Goal: Task Accomplishment & Management: Manage account settings

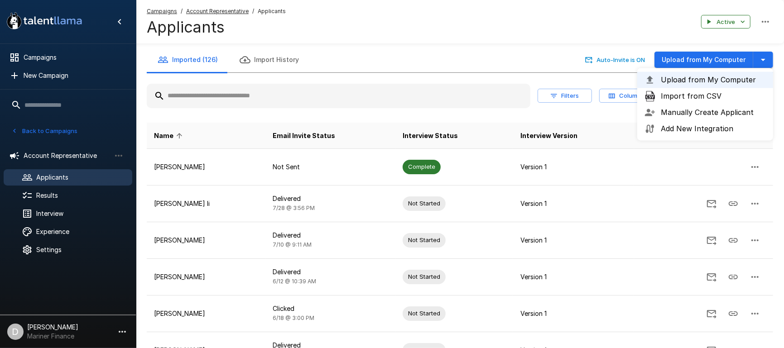
click at [48, 131] on button "Back to Campaigns" at bounding box center [44, 131] width 71 height 14
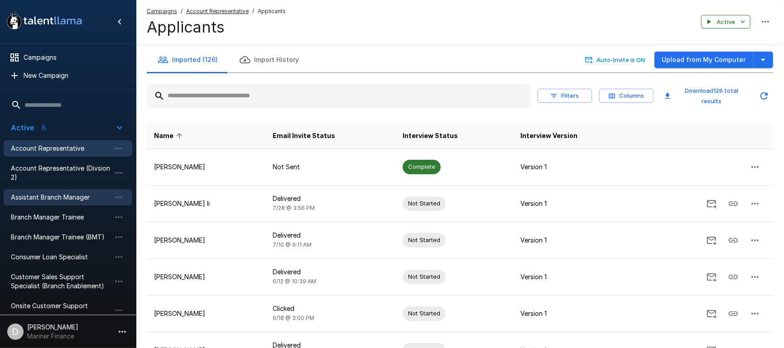
click at [68, 195] on span "Assistant Branch Manager" at bounding box center [61, 197] width 100 height 9
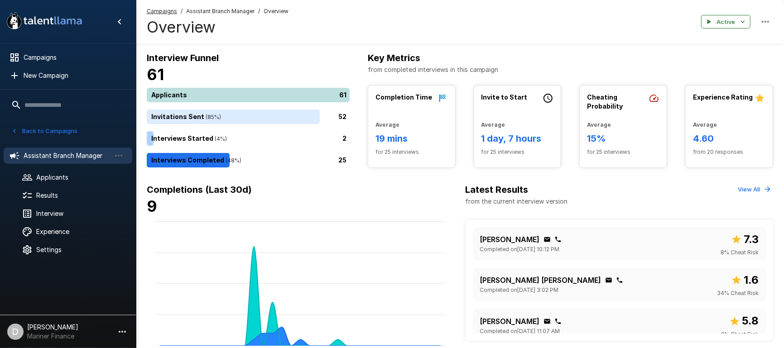
click at [204, 89] on div "61" at bounding box center [250, 95] width 206 height 14
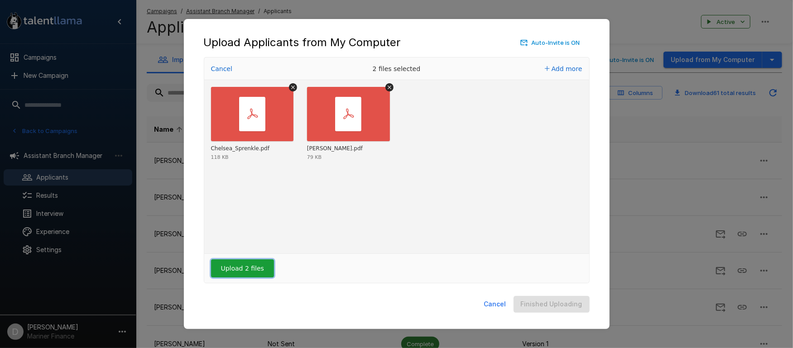
click at [238, 267] on button "Upload 2 files" at bounding box center [242, 268] width 63 height 18
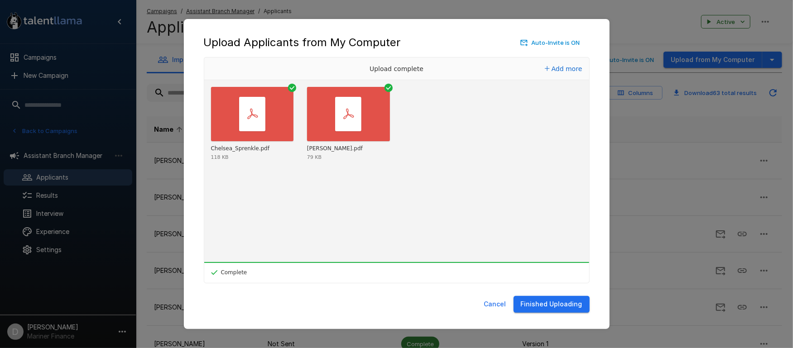
click at [387, 308] on button "Finished Uploading" at bounding box center [551, 304] width 76 height 17
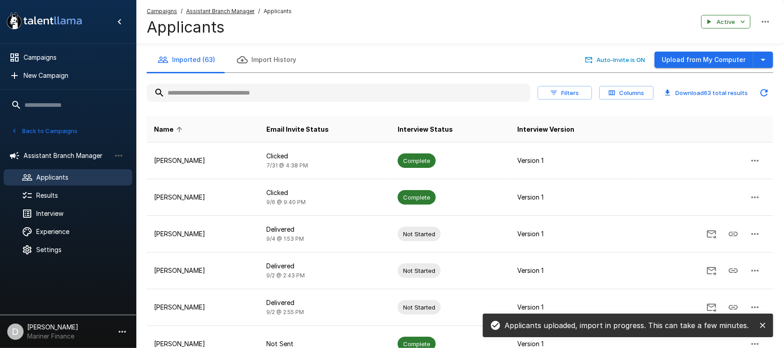
click at [308, 121] on th "Email Invite Status" at bounding box center [325, 129] width 132 height 26
click at [306, 130] on span "Email Invite Status" at bounding box center [297, 129] width 62 height 11
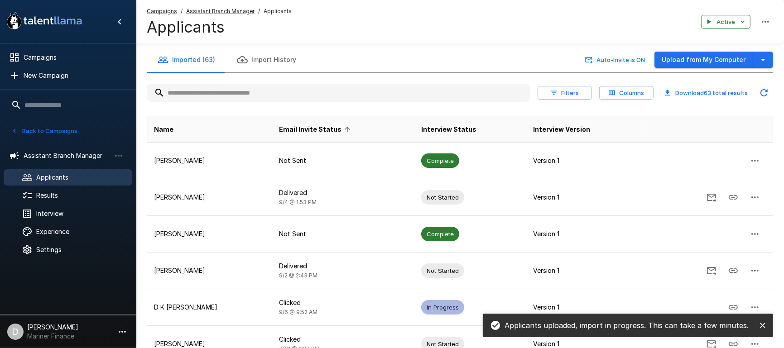
click at [307, 129] on span "Email Invite Status" at bounding box center [316, 129] width 74 height 11
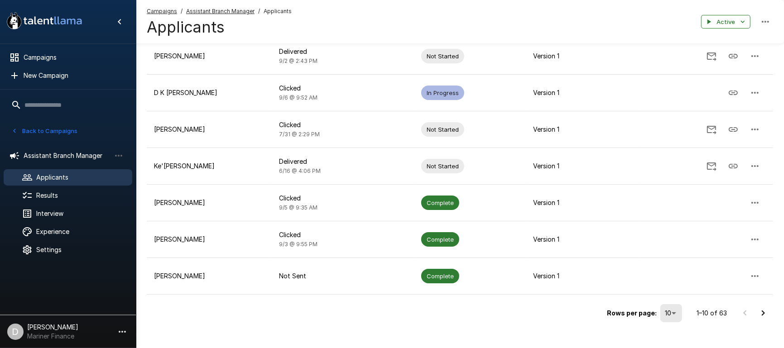
scroll to position [226, 0]
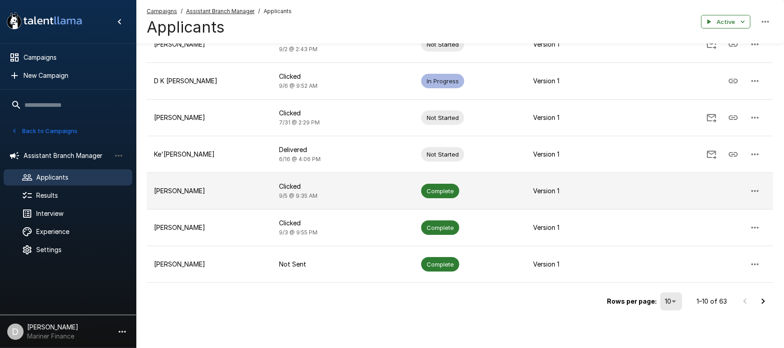
drag, startPoint x: 726, startPoint y: 173, endPoint x: 712, endPoint y: 173, distance: 13.1
click at [387, 173] on td at bounding box center [707, 191] width 132 height 37
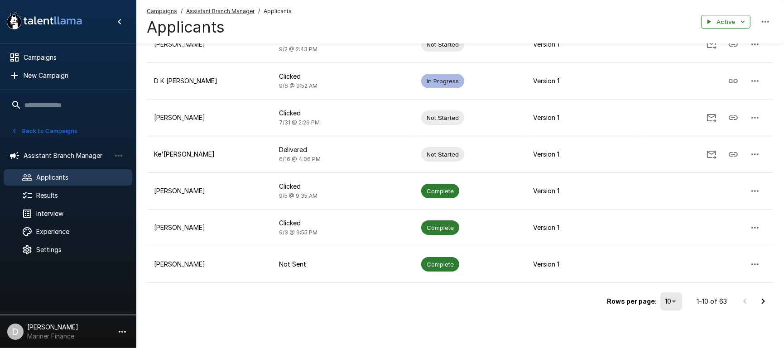
click at [40, 128] on button "Back to Campaigns" at bounding box center [44, 131] width 71 height 14
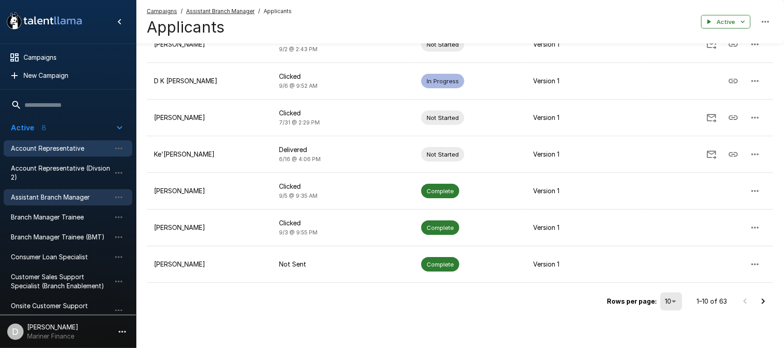
click at [46, 147] on span "Account Representative" at bounding box center [61, 148] width 100 height 9
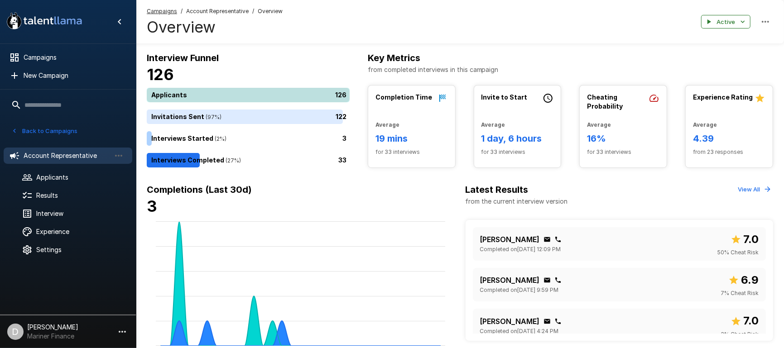
click at [226, 92] on div "126" at bounding box center [250, 95] width 206 height 14
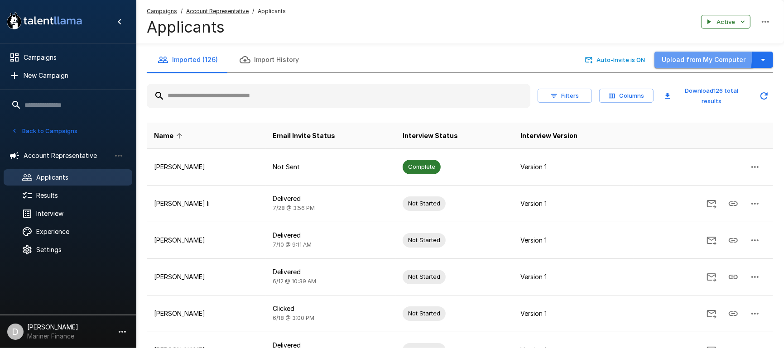
click at [387, 56] on button "Upload from My Computer" at bounding box center [703, 60] width 99 height 17
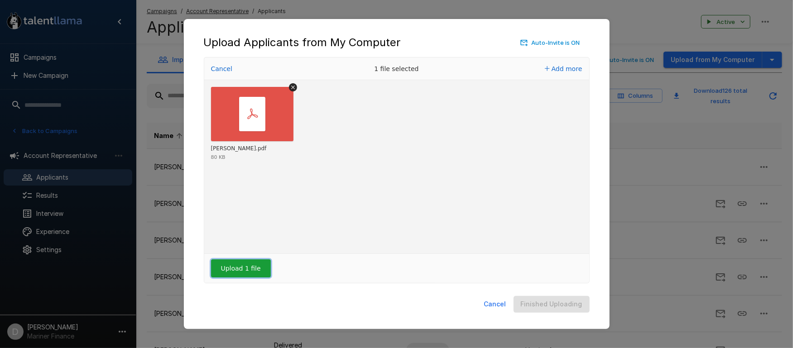
click at [235, 272] on button "Upload 1 file" at bounding box center [241, 268] width 60 height 18
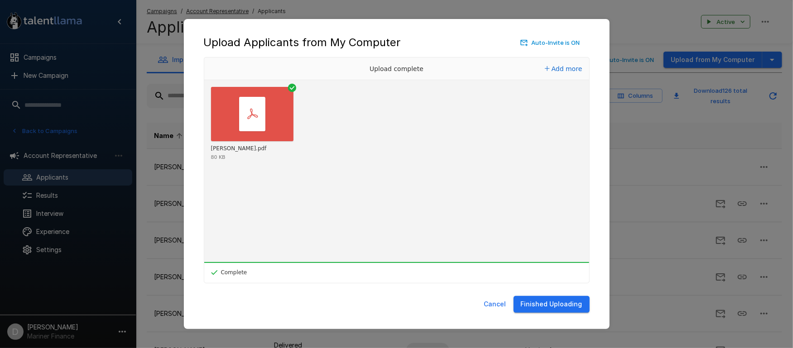
click at [387, 304] on button "Finished Uploading" at bounding box center [551, 304] width 76 height 17
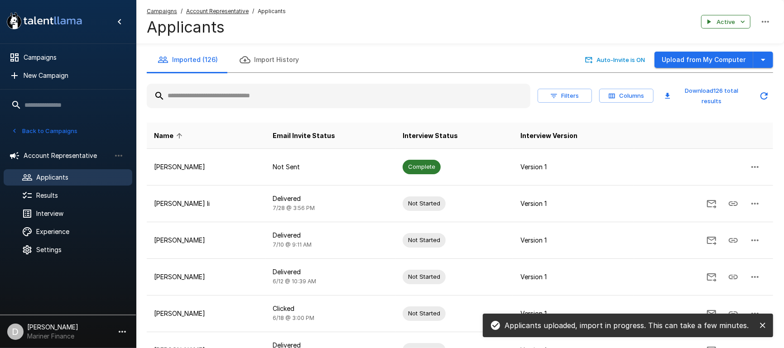
click at [387, 98] on button "Filters" at bounding box center [564, 96] width 54 height 14
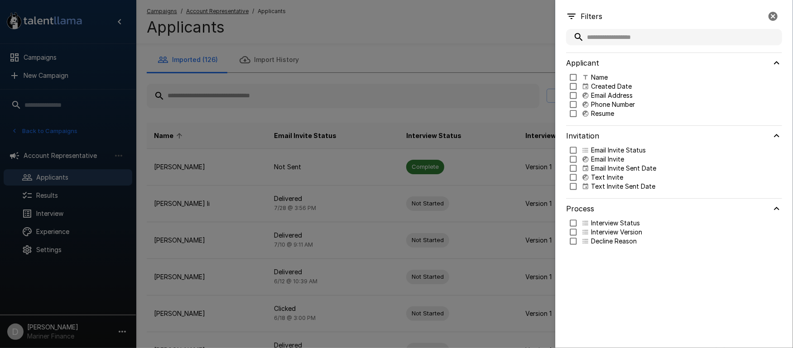
click at [387, 166] on p "Email Invite Sent Date" at bounding box center [623, 168] width 65 height 9
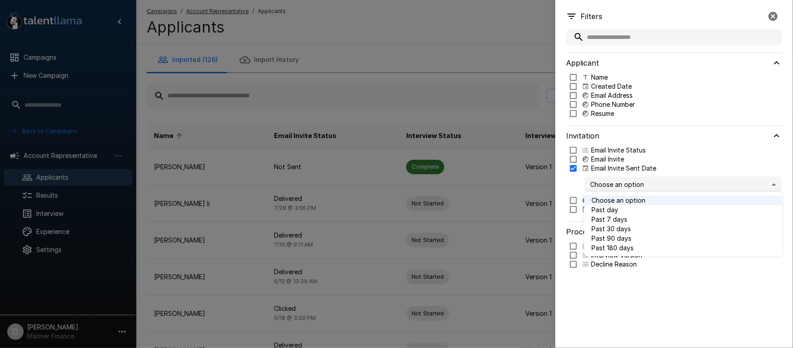
click at [387, 177] on body ".st0{fill:#FFFFFF;} .st1{fill:#76a4ed;} Campaigns New Campaign Active 8 Account…" at bounding box center [401, 174] width 802 height 348
click at [387, 222] on span "Past 7 days" at bounding box center [682, 220] width 183 height 10
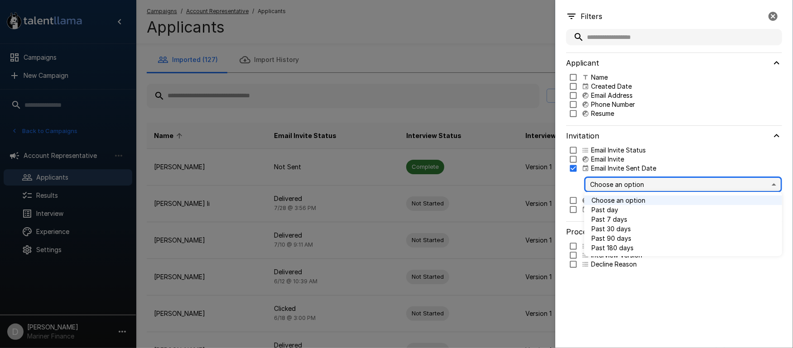
type input "*"
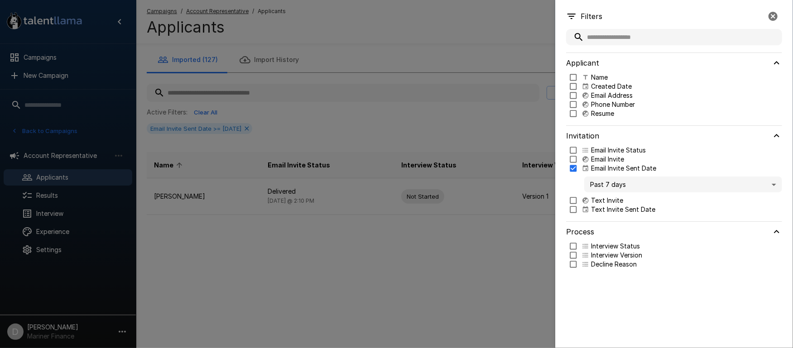
click at [387, 120] on div at bounding box center [396, 174] width 793 height 348
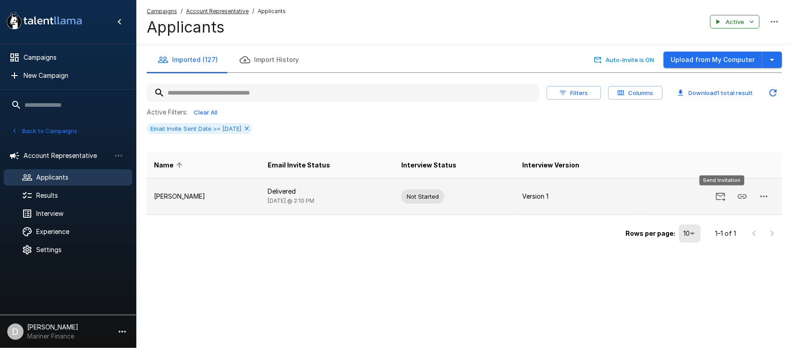
click at [387, 199] on icon "Send Invitation" at bounding box center [721, 197] width 10 height 9
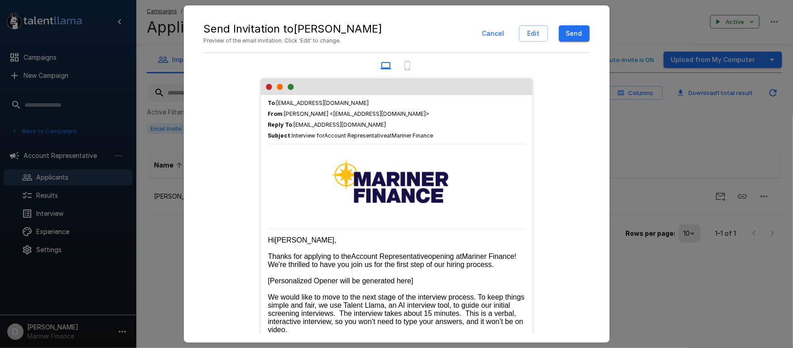
click at [387, 33] on button "Send" at bounding box center [574, 33] width 31 height 17
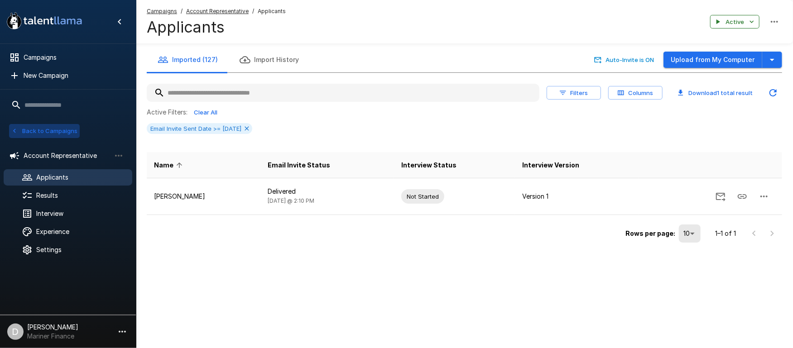
click at [56, 134] on button "Back to Campaigns" at bounding box center [44, 131] width 71 height 14
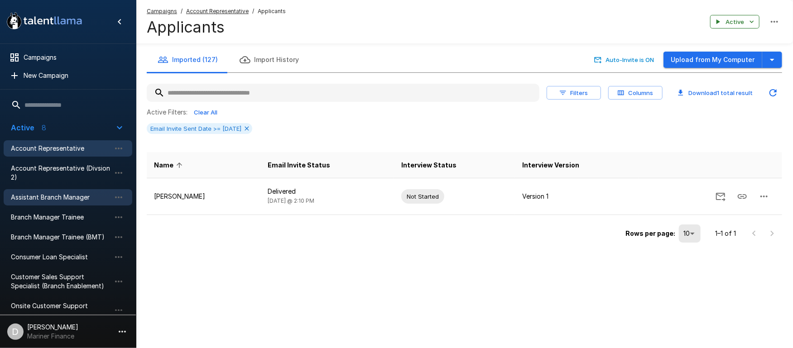
click at [56, 194] on span "Assistant Branch Manager" at bounding box center [61, 197] width 100 height 9
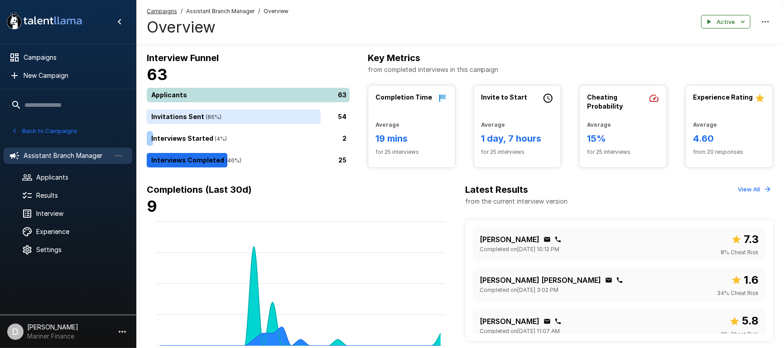
click at [222, 93] on div "63" at bounding box center [250, 95] width 206 height 14
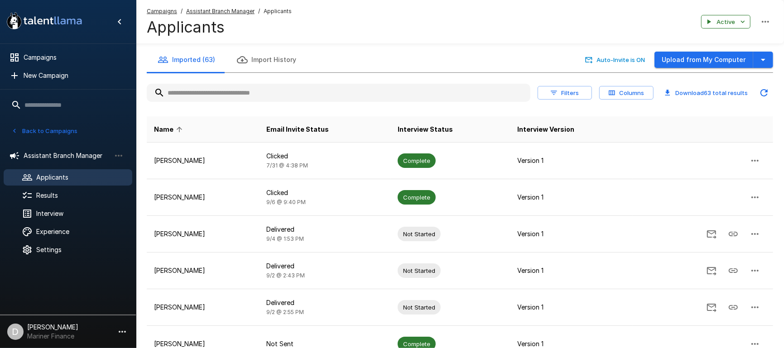
click at [387, 91] on button "Filters" at bounding box center [564, 93] width 54 height 14
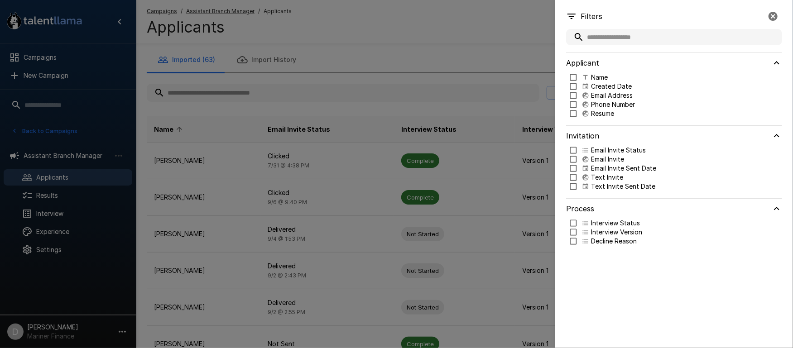
click at [387, 171] on p "Email Invite Sent Date" at bounding box center [623, 168] width 65 height 9
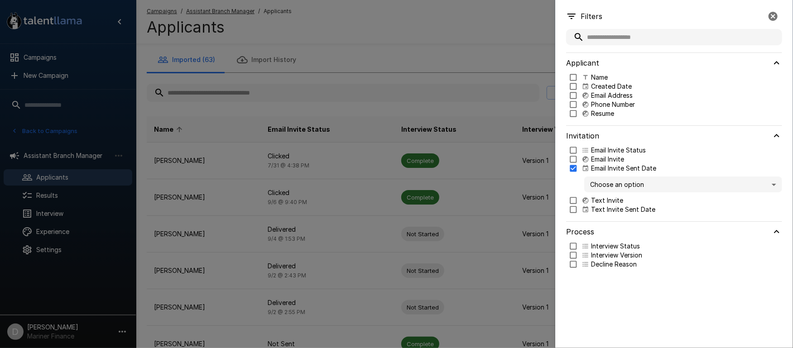
click at [387, 182] on body ".st0{fill:#FFFFFF;} .st1{fill:#76a4ed;} Campaigns New Campaign Active 8 Account…" at bounding box center [401, 174] width 802 height 348
click at [387, 218] on span "Past 7 days" at bounding box center [682, 220] width 183 height 10
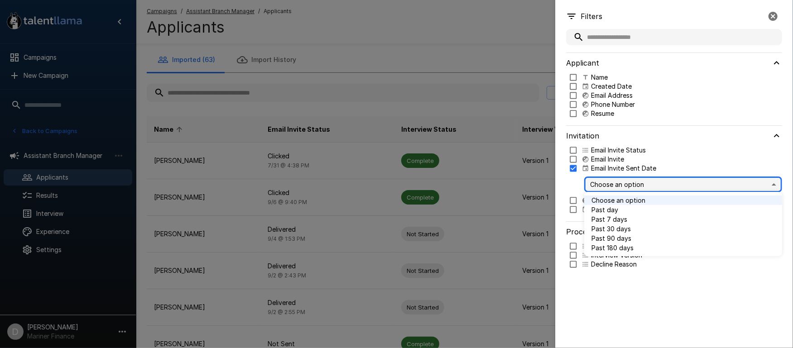
type input "*"
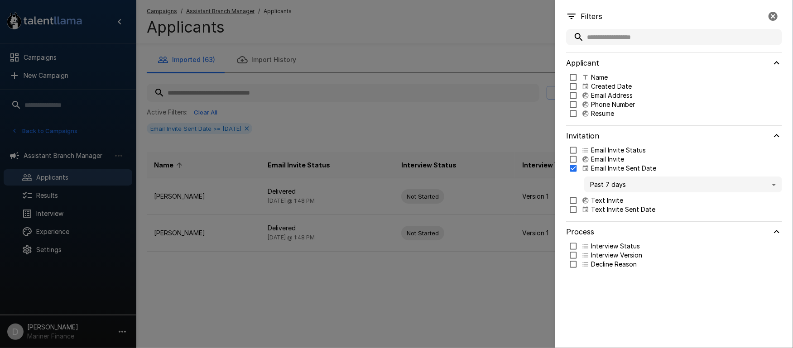
click at [387, 127] on div at bounding box center [396, 174] width 793 height 348
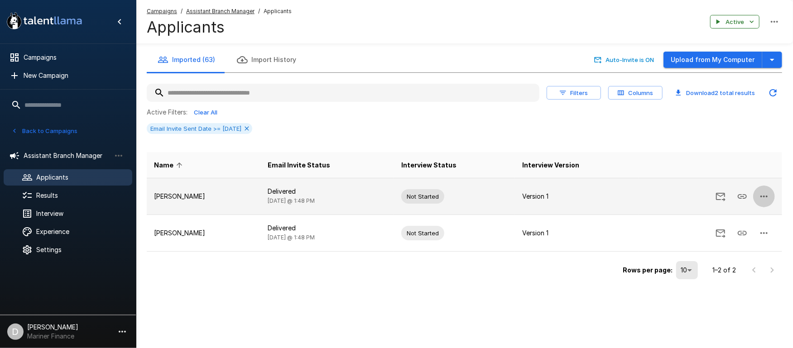
click at [387, 199] on icon "button" at bounding box center [763, 196] width 11 height 11
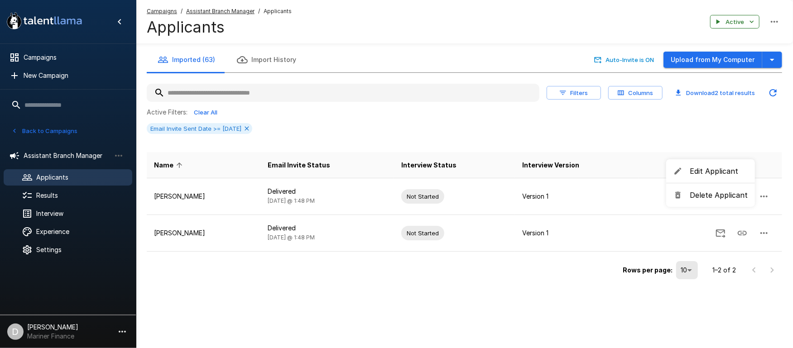
click at [387, 145] on div at bounding box center [396, 174] width 793 height 348
click at [387, 332] on div ".st0{fill:#FFFFFF;} .st1{fill:#76a4ed;} Campaigns New Campaign Active 8 Account…" at bounding box center [396, 174] width 793 height 348
click at [38, 126] on button "Back to Campaigns" at bounding box center [44, 131] width 71 height 14
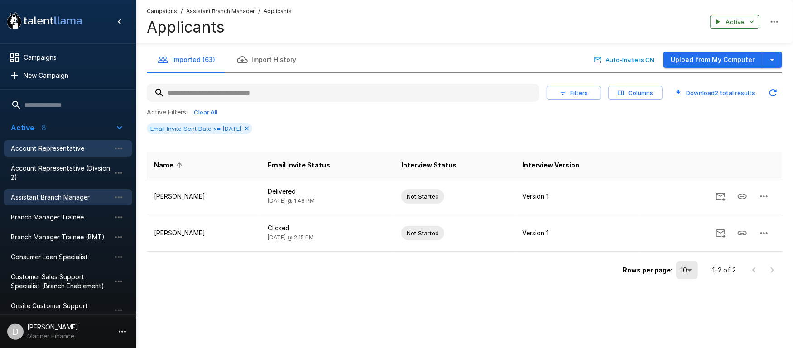
click at [41, 142] on div "Account Representative" at bounding box center [68, 148] width 129 height 16
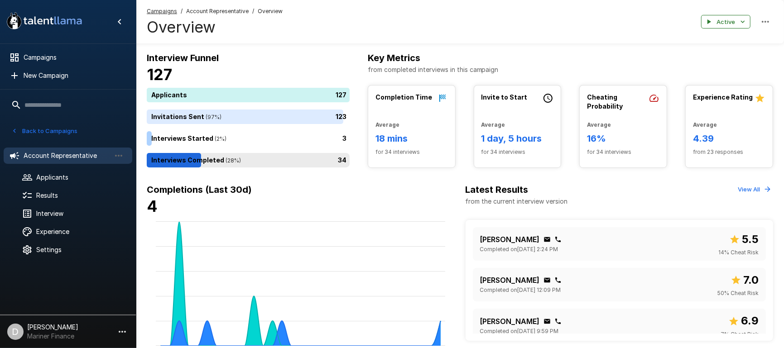
click at [238, 163] on div "34" at bounding box center [250, 160] width 206 height 14
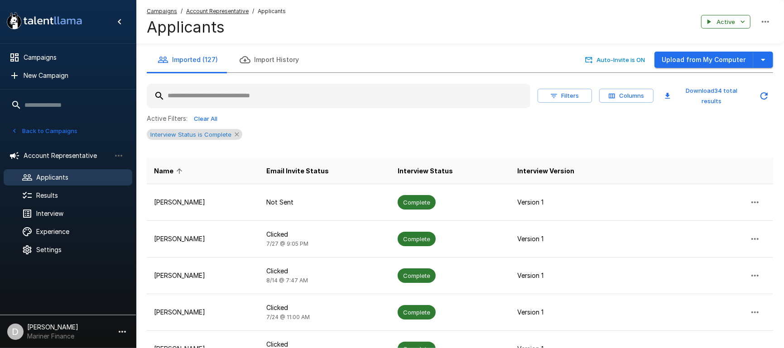
click at [234, 131] on icon at bounding box center [236, 134] width 7 height 7
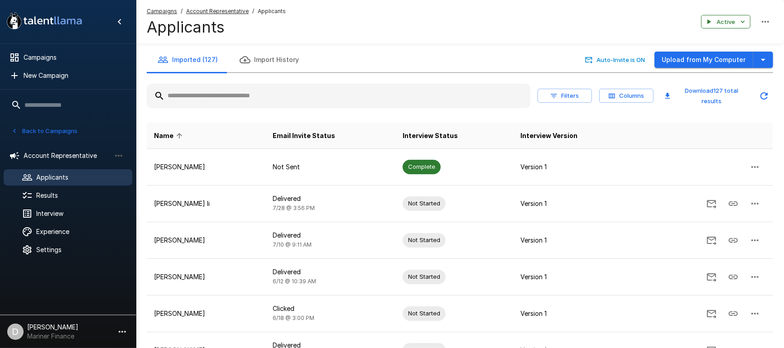
click at [387, 92] on button "Filters" at bounding box center [564, 96] width 54 height 14
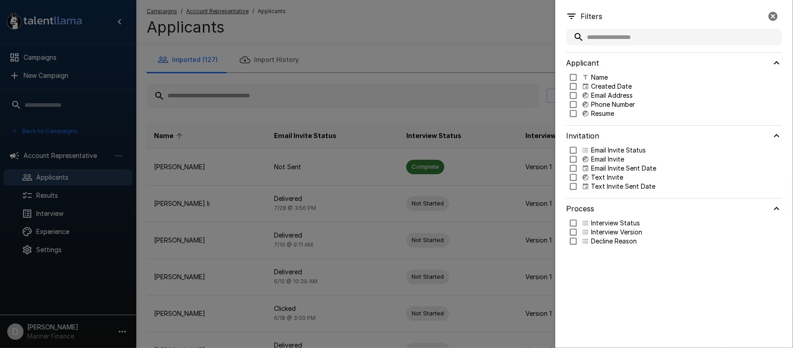
click at [387, 97] on div at bounding box center [396, 174] width 793 height 348
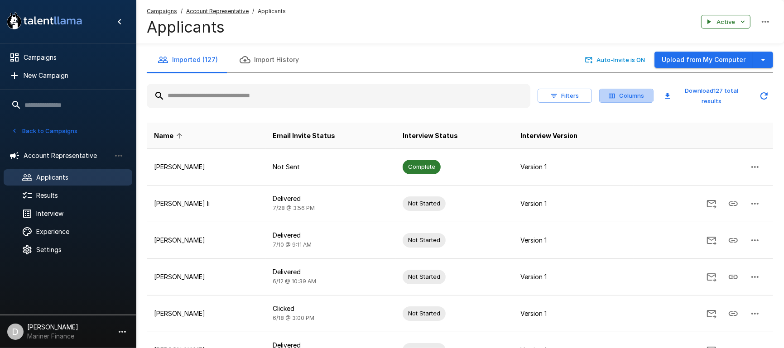
click at [387, 95] on icon "button" at bounding box center [611, 96] width 8 height 8
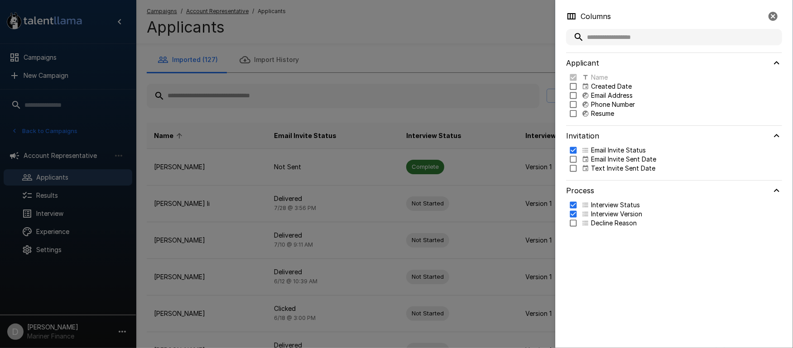
click at [387, 158] on p "Email Invite Sent Date" at bounding box center [623, 159] width 65 height 9
click at [387, 53] on div at bounding box center [396, 174] width 793 height 348
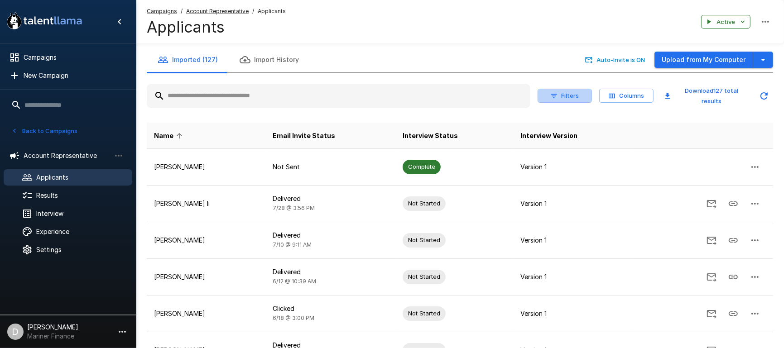
click at [387, 91] on button "Filters" at bounding box center [564, 96] width 54 height 14
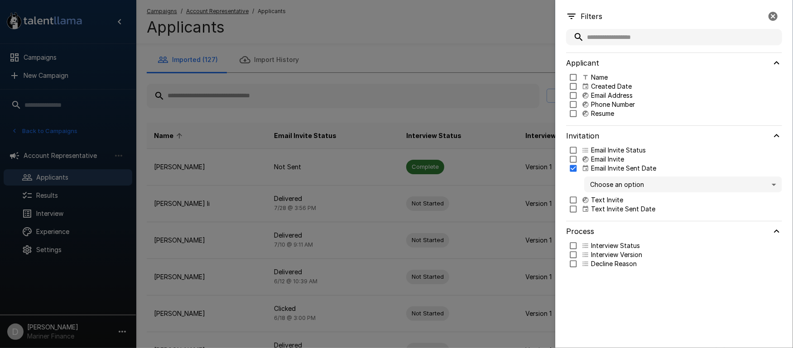
click at [387, 185] on body ".st0{fill:#FFFFFF;} .st1{fill:#76a4ed;} Campaigns New Campaign Active 8 Account…" at bounding box center [401, 174] width 802 height 348
click at [387, 202] on span "Choose an option" at bounding box center [682, 201] width 183 height 10
click at [387, 182] on body ".st0{fill:#FFFFFF;} .st1{fill:#76a4ed;} Campaigns New Campaign Active 8 Account…" at bounding box center [401, 174] width 802 height 348
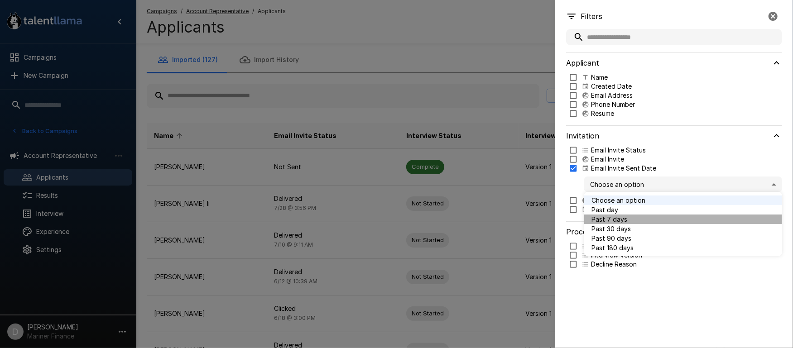
click at [387, 220] on span "Past 7 days" at bounding box center [682, 220] width 183 height 10
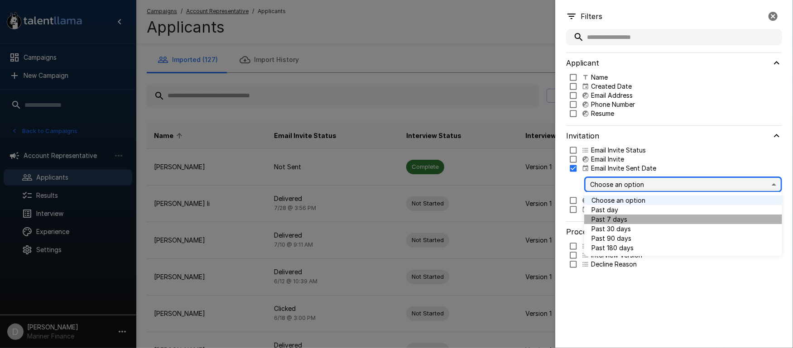
type input "*"
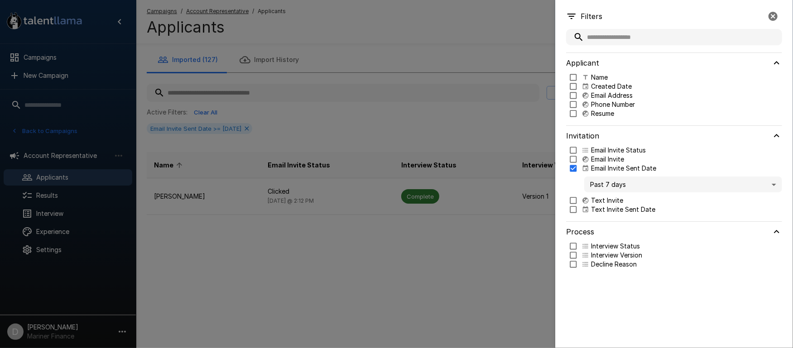
click at [387, 119] on div at bounding box center [396, 174] width 793 height 348
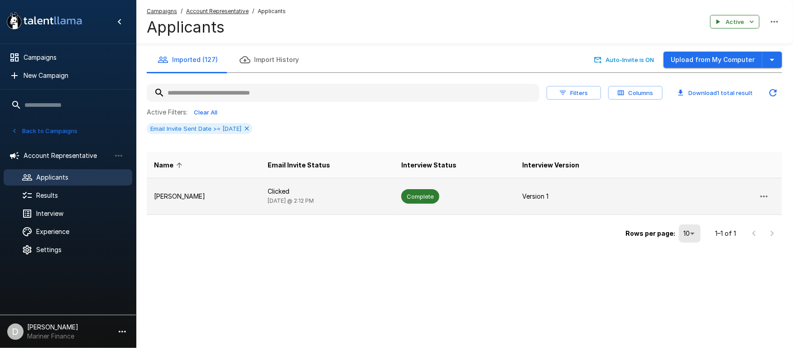
click at [196, 188] on td "[PERSON_NAME]" at bounding box center [204, 196] width 114 height 37
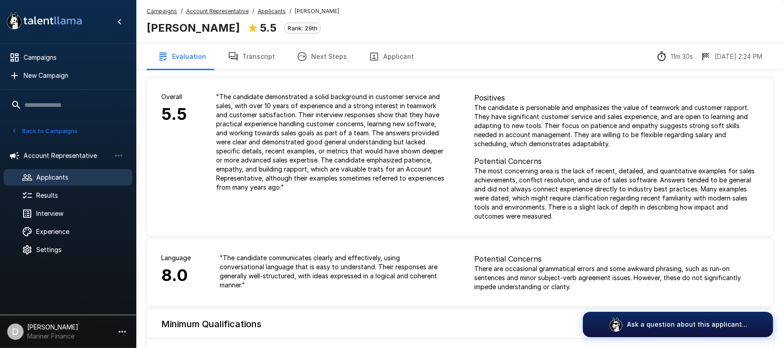
click at [258, 53] on button "Transcript" at bounding box center [251, 56] width 69 height 25
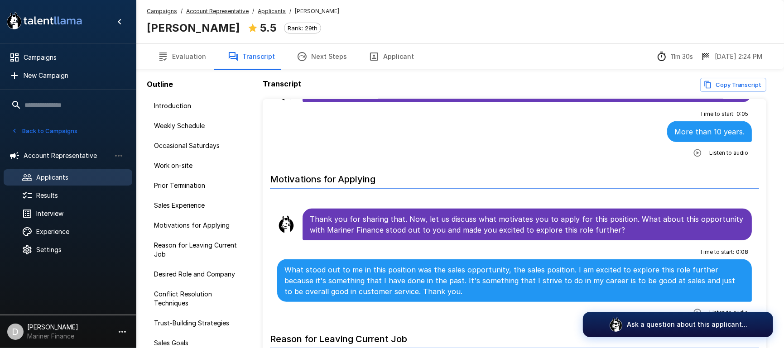
scroll to position [784, 0]
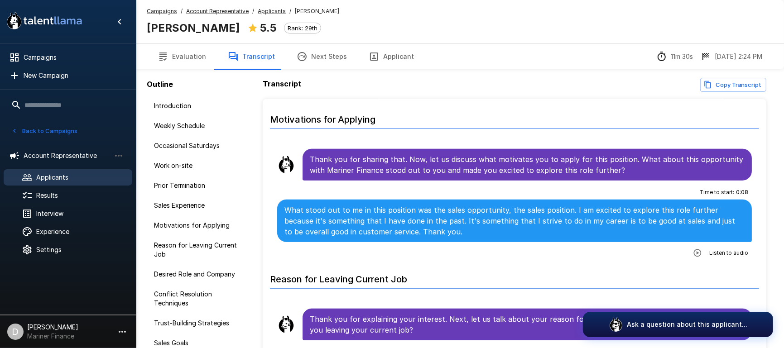
click at [51, 131] on button "Back to Campaigns" at bounding box center [44, 131] width 71 height 14
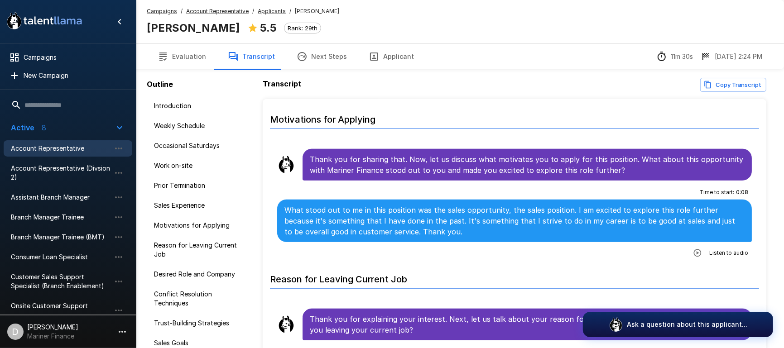
click at [278, 11] on u "Applicants" at bounding box center [272, 11] width 28 height 7
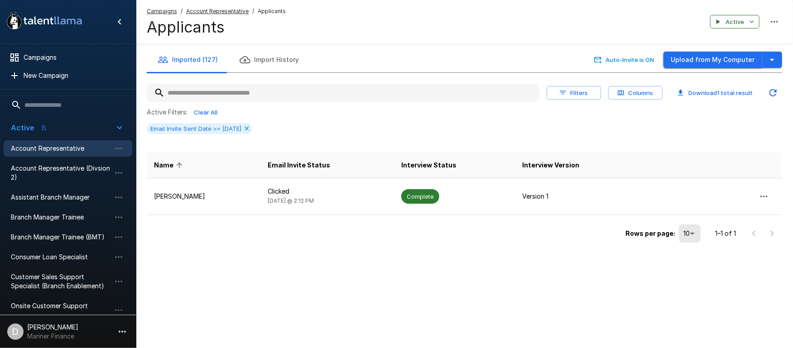
click at [387, 60] on button "Upload from My Computer" at bounding box center [712, 60] width 99 height 17
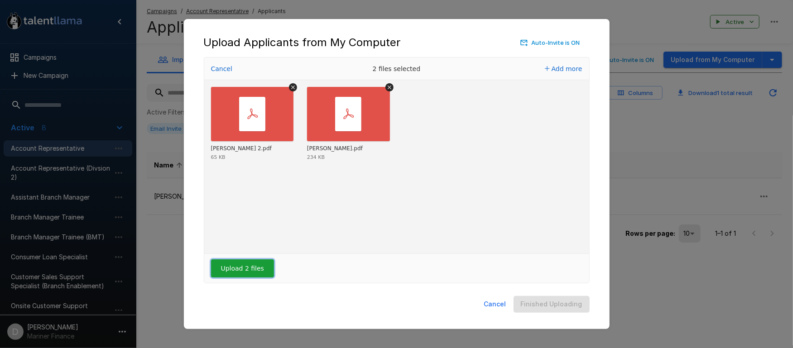
click at [242, 266] on button "Upload 2 files" at bounding box center [242, 268] width 63 height 18
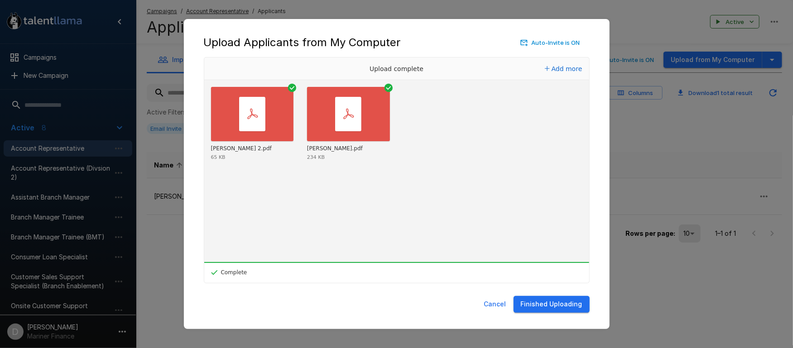
click at [387, 306] on button "Finished Uploading" at bounding box center [551, 304] width 76 height 17
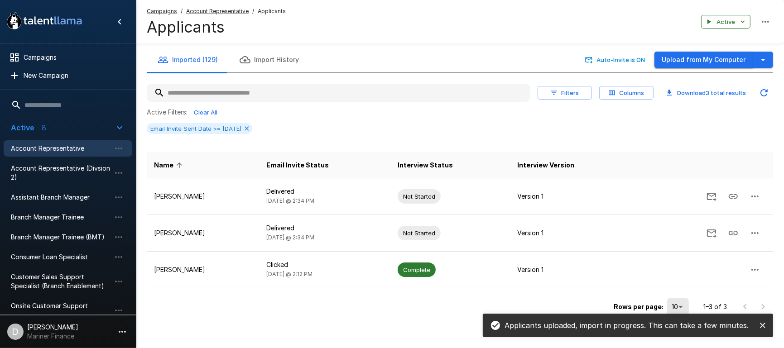
click at [387, 60] on button "Upload from My Computer" at bounding box center [703, 60] width 99 height 17
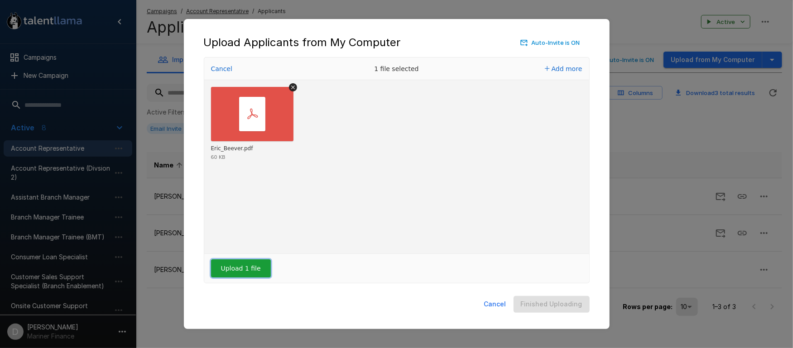
click at [244, 271] on button "Upload 1 file" at bounding box center [241, 268] width 60 height 18
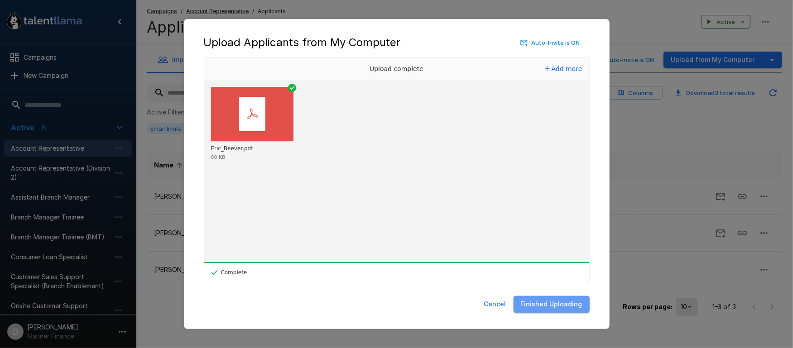
click at [387, 303] on button "Finished Uploading" at bounding box center [551, 304] width 76 height 17
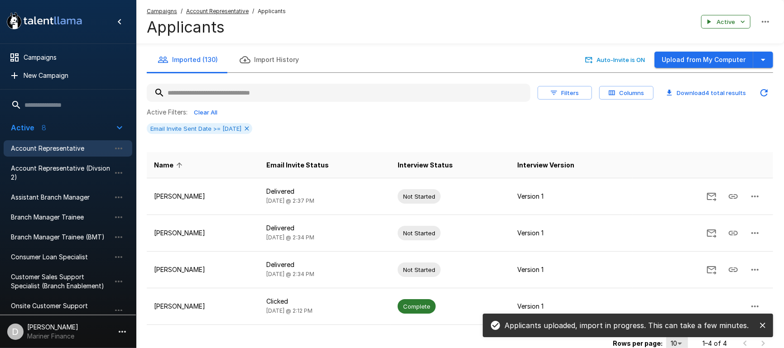
click at [387, 327] on icon "close" at bounding box center [762, 325] width 9 height 9
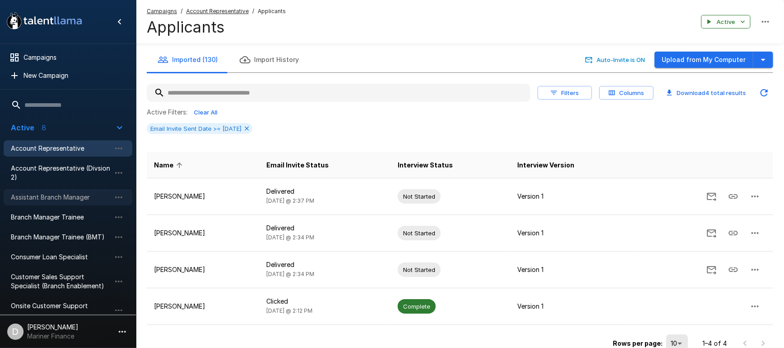
click at [42, 195] on span "Assistant Branch Manager" at bounding box center [61, 197] width 100 height 9
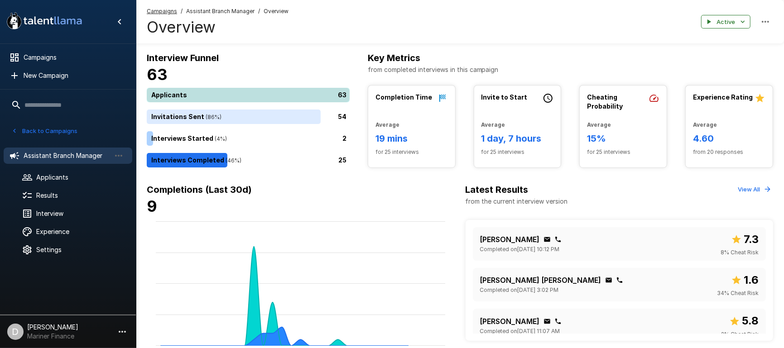
click at [266, 91] on div "63" at bounding box center [250, 95] width 206 height 14
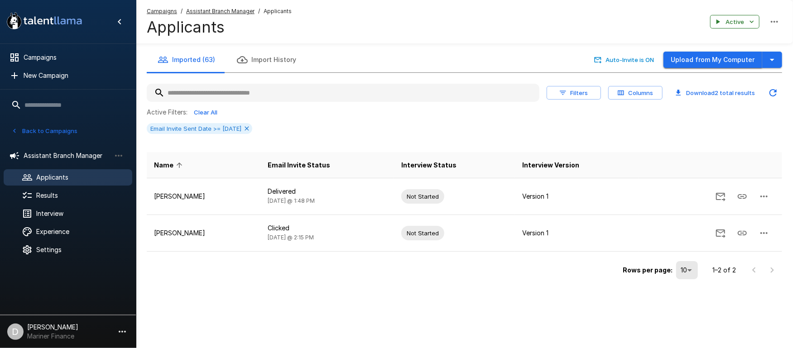
click at [387, 60] on button "Upload from My Computer" at bounding box center [712, 60] width 99 height 17
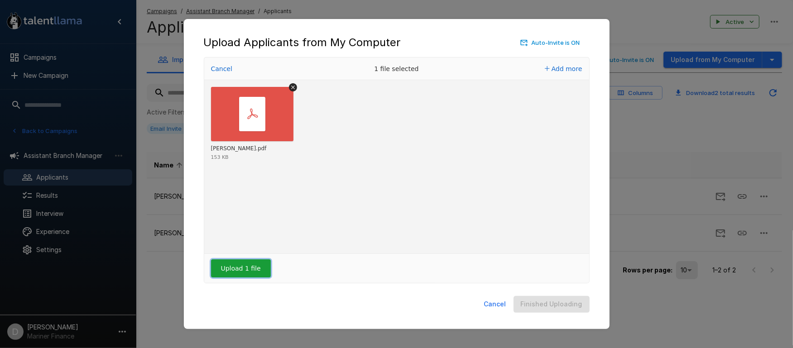
click at [247, 271] on button "Upload 1 file" at bounding box center [241, 268] width 60 height 18
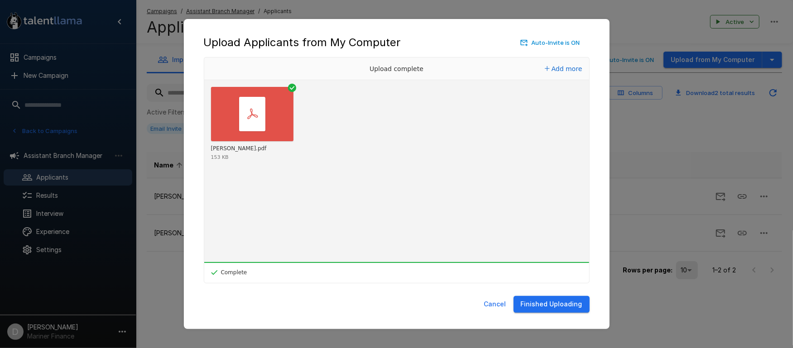
click at [387, 299] on button "Finished Uploading" at bounding box center [551, 304] width 76 height 17
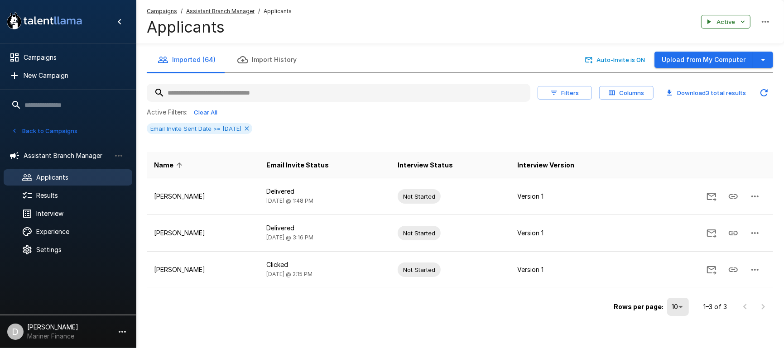
click at [282, 12] on span "Applicants" at bounding box center [277, 11] width 28 height 9
click at [48, 135] on button "Back to Campaigns" at bounding box center [44, 131] width 71 height 14
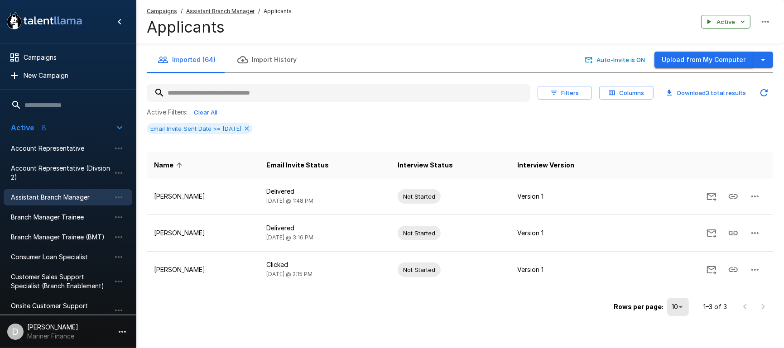
click at [387, 61] on button "Upload from My Computer" at bounding box center [703, 60] width 99 height 17
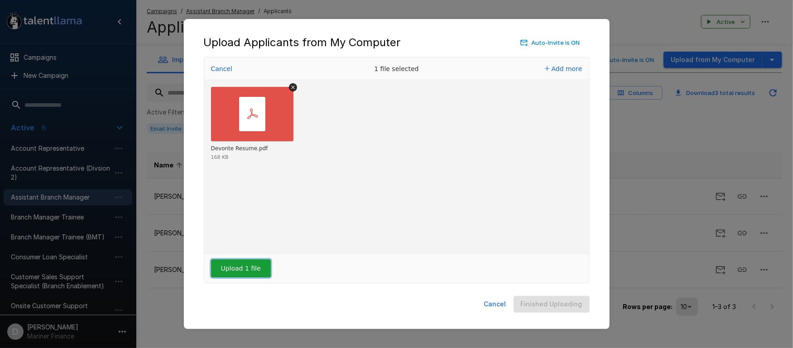
click at [246, 266] on button "Upload 1 file" at bounding box center [241, 268] width 60 height 18
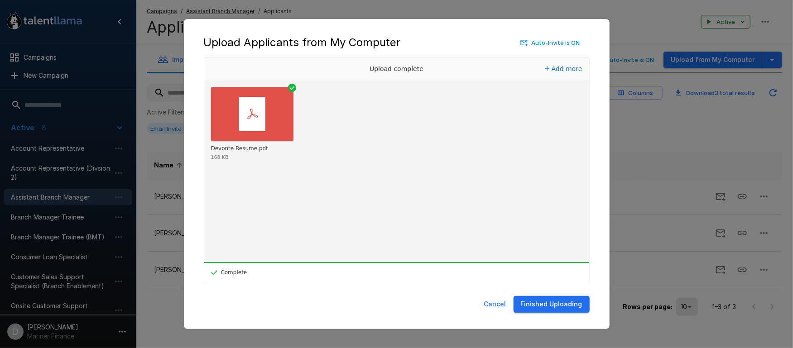
click at [387, 305] on button "Finished Uploading" at bounding box center [551, 304] width 76 height 17
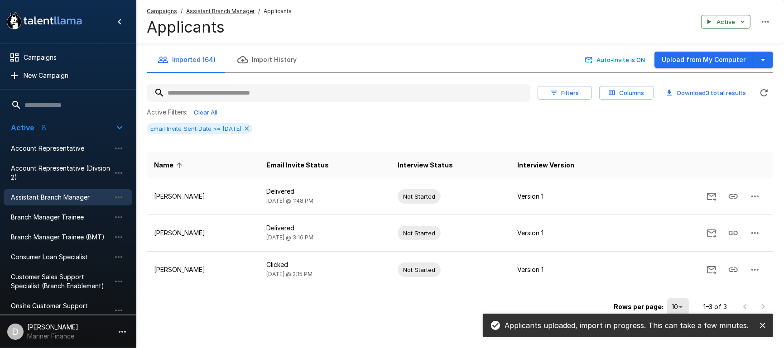
drag, startPoint x: 760, startPoint y: 325, endPoint x: 785, endPoint y: 323, distance: 24.9
click at [387, 325] on icon "close" at bounding box center [762, 325] width 9 height 9
